Goal: Task Accomplishment & Management: Manage account settings

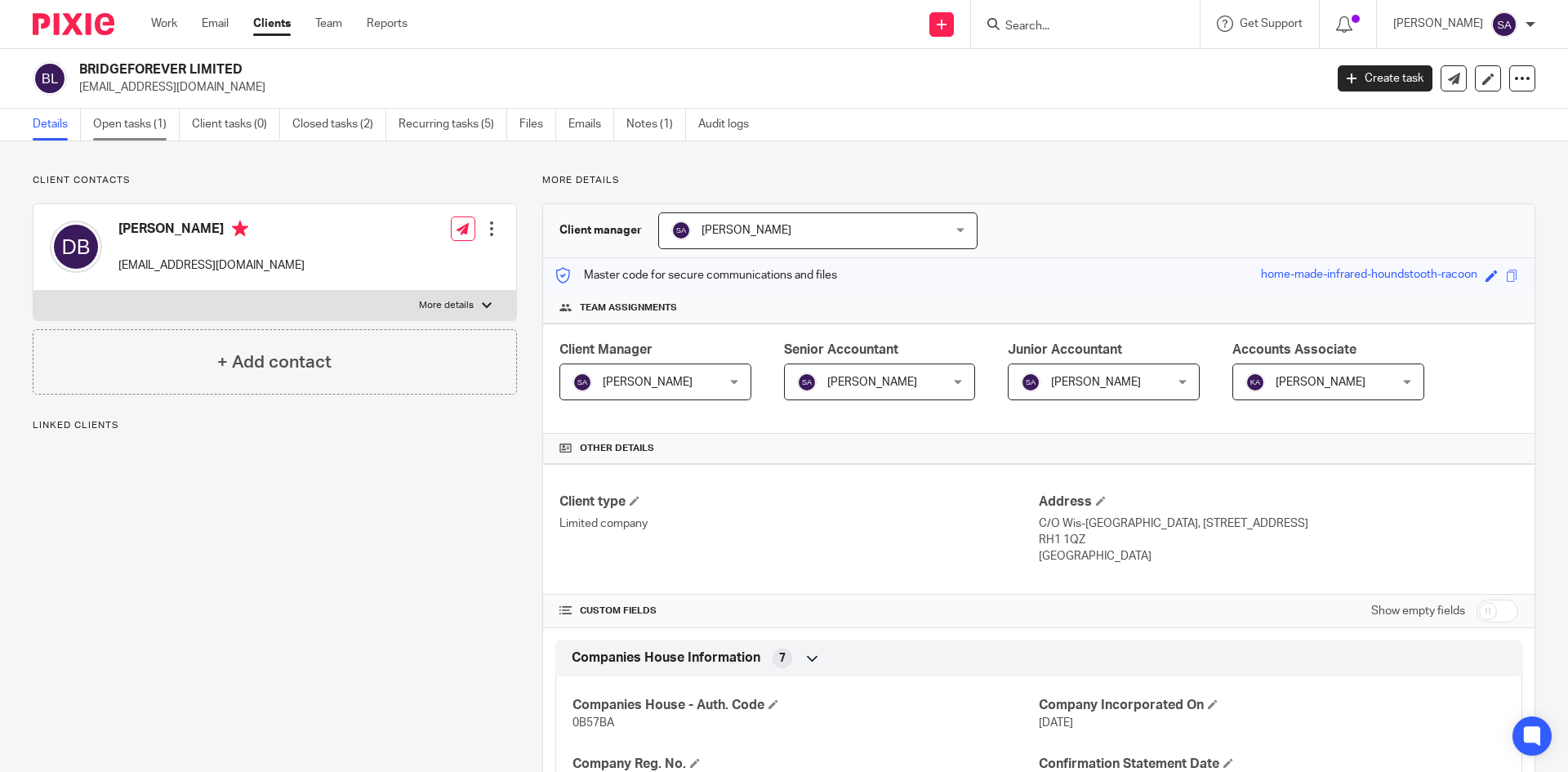
click at [117, 122] on link "Open tasks (1)" at bounding box center [136, 124] width 86 height 32
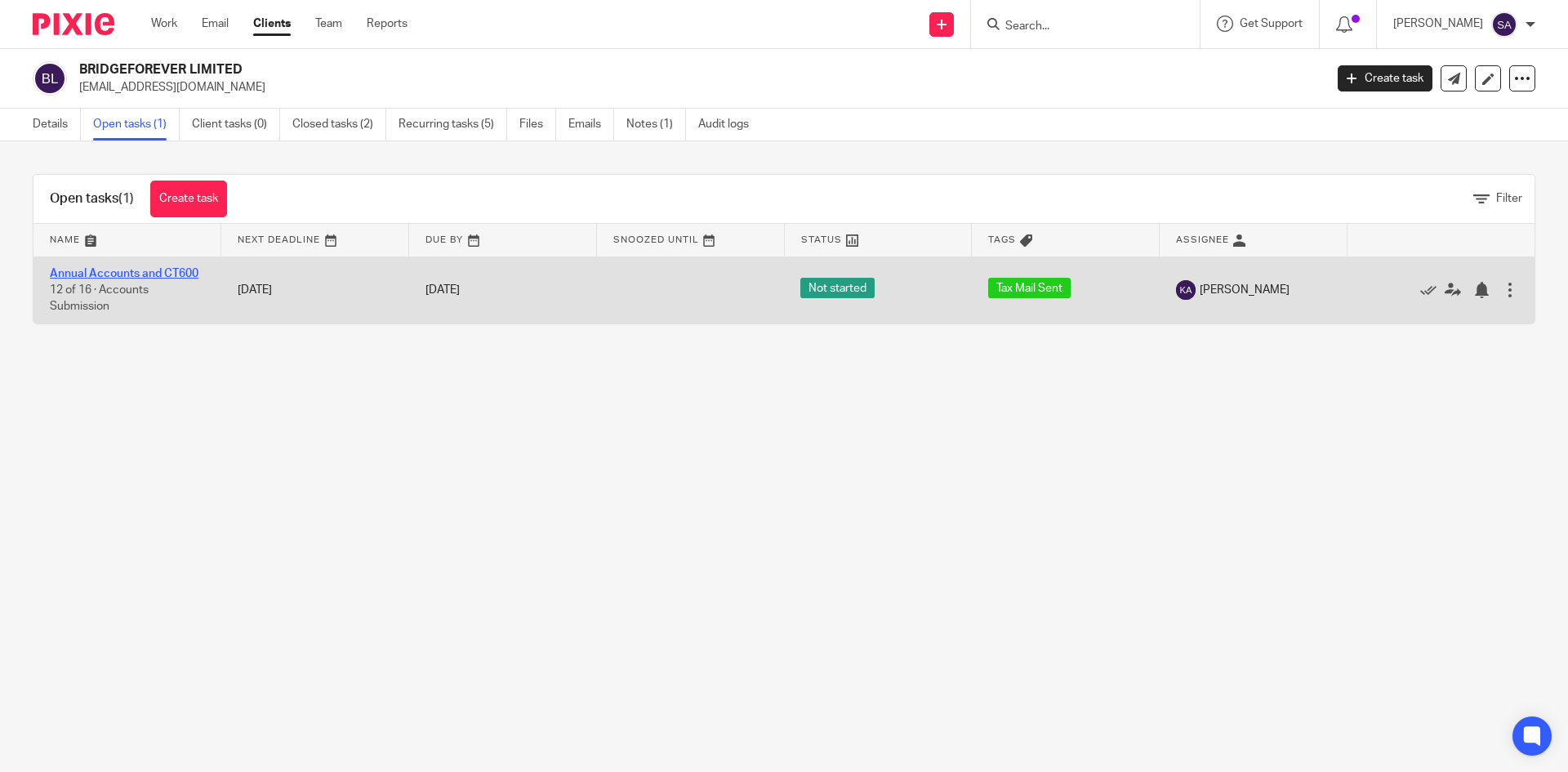
click at [156, 270] on link "Annual Accounts and CT600" at bounding box center [124, 273] width 148 height 12
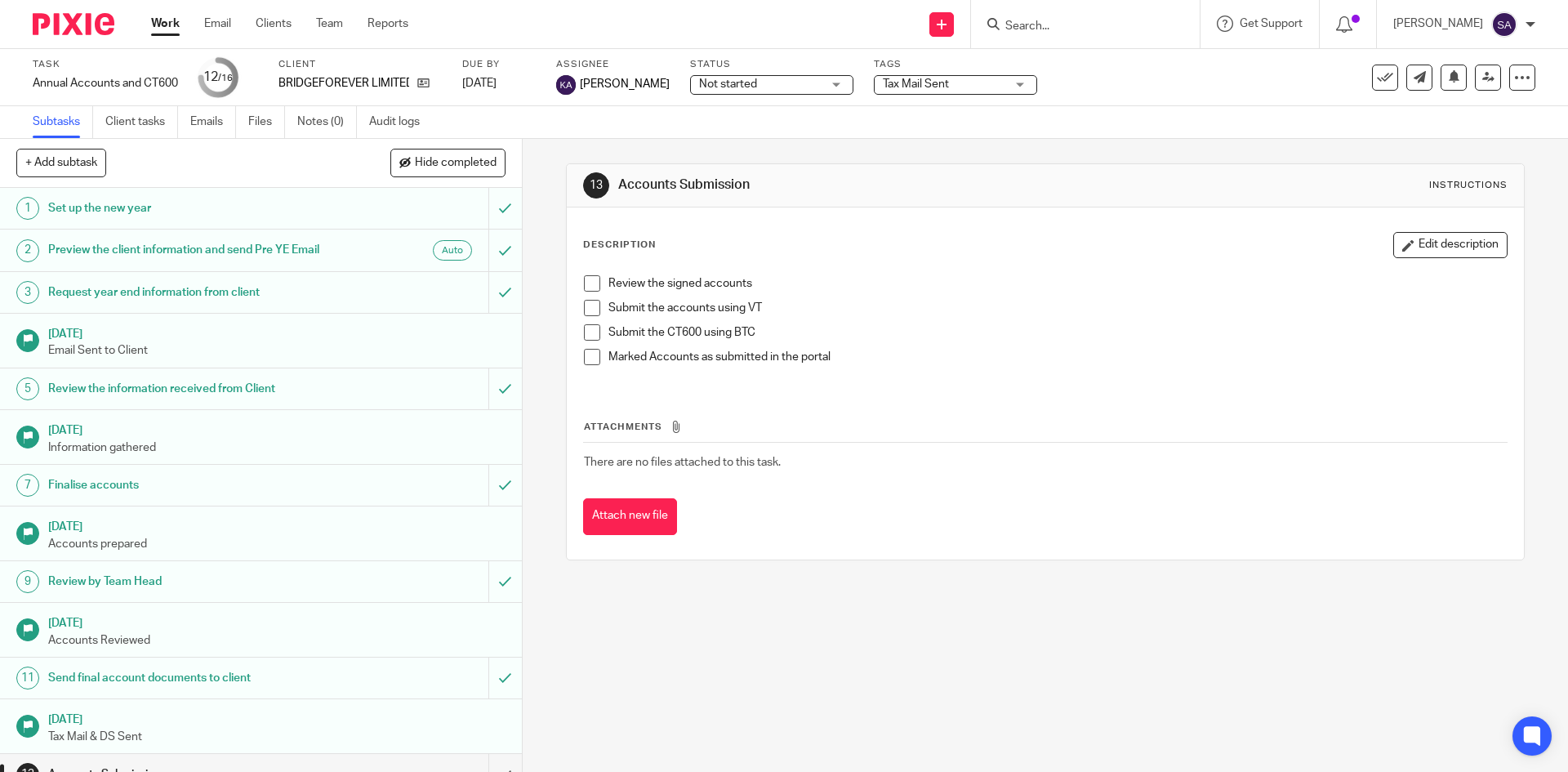
click at [1005, 86] on span "Tax Mail Sent" at bounding box center [944, 84] width 123 height 17
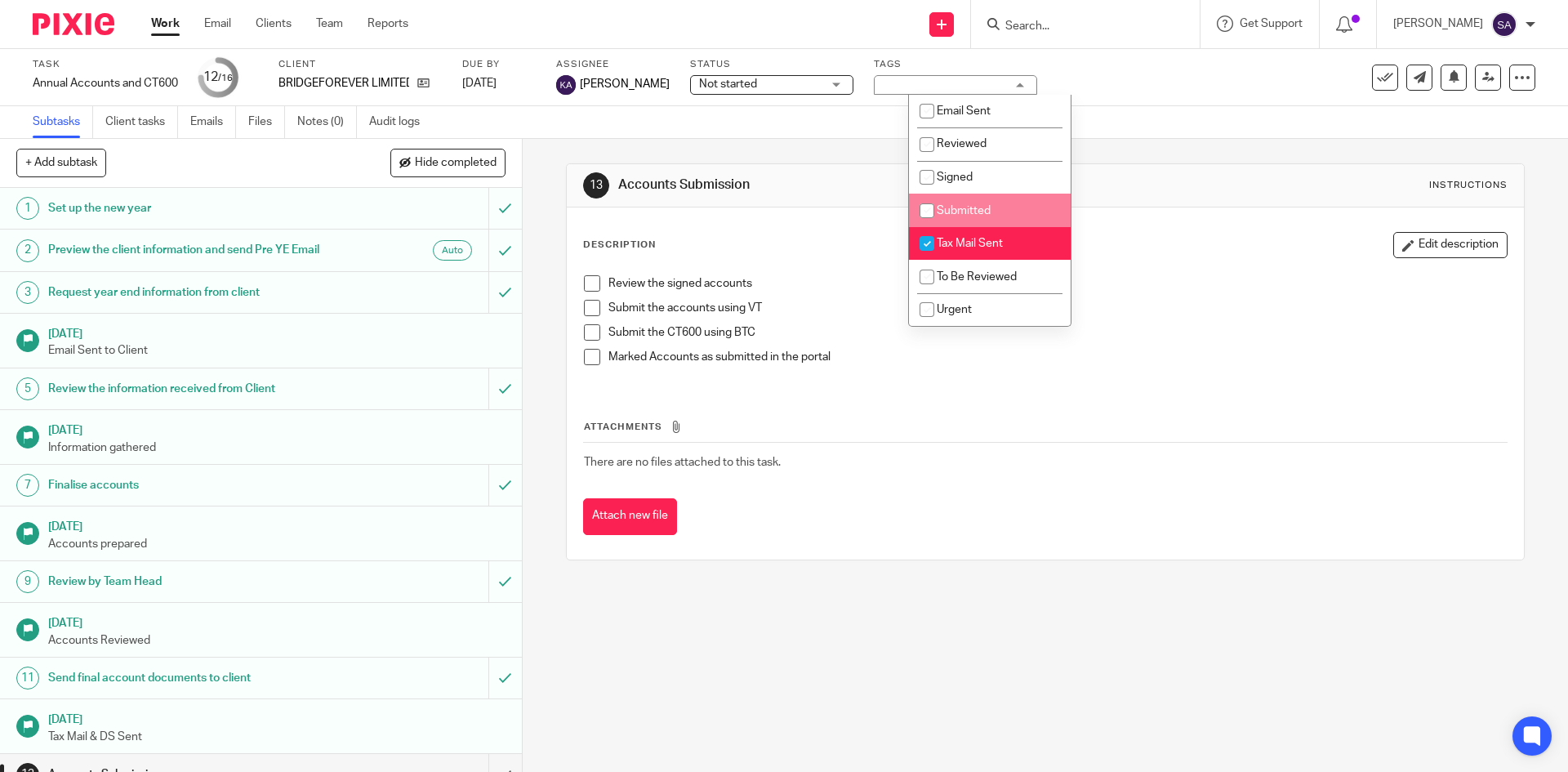
click at [936, 208] on input "checkbox" at bounding box center [926, 210] width 31 height 31
checkbox input "true"
click at [941, 240] on input "checkbox" at bounding box center [926, 243] width 31 height 31
checkbox input "false"
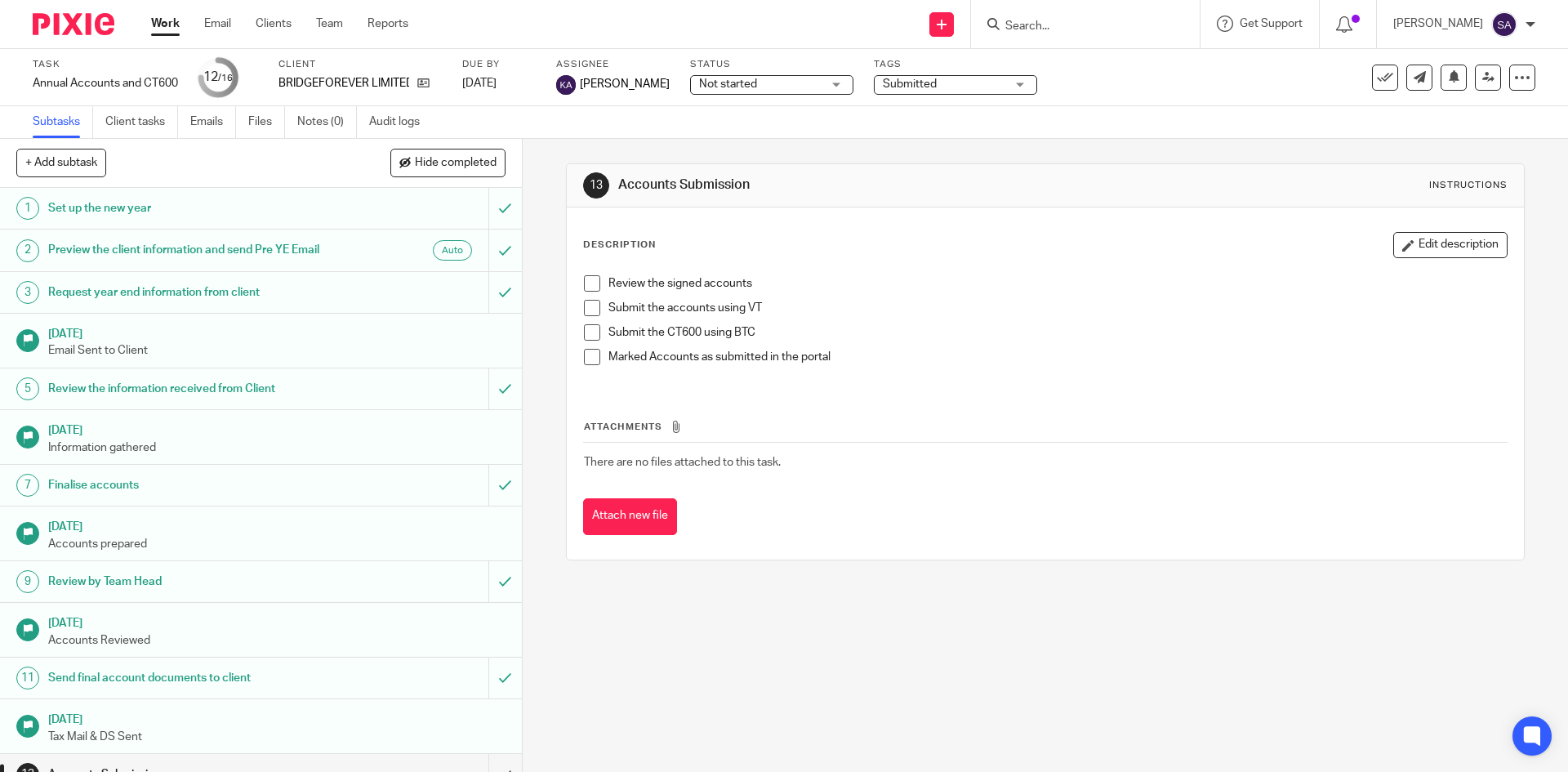
click at [791, 157] on div "13 Accounts Submission Instructions Description Edit description Review the sig…" at bounding box center [1045, 362] width 957 height 446
